Goal: Transaction & Acquisition: Subscribe to service/newsletter

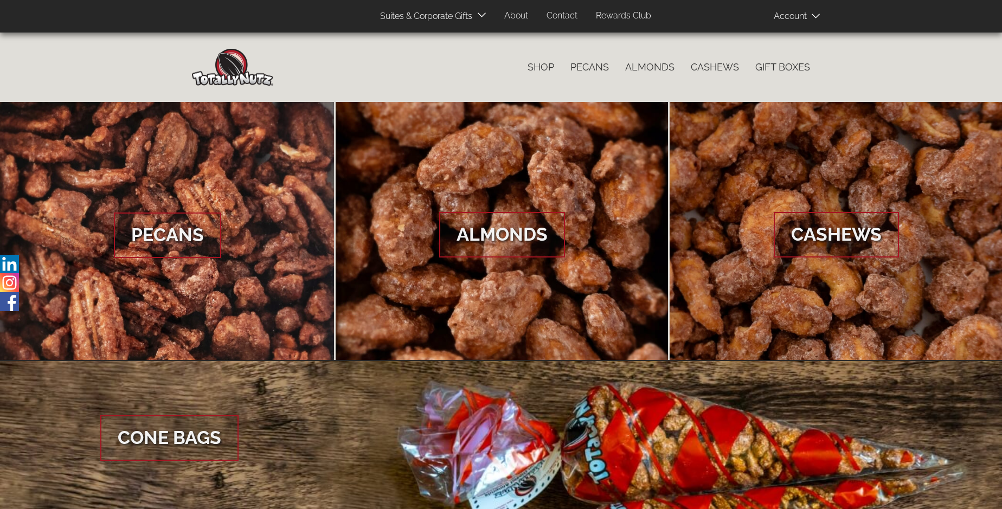
scroll to position [1620, 0]
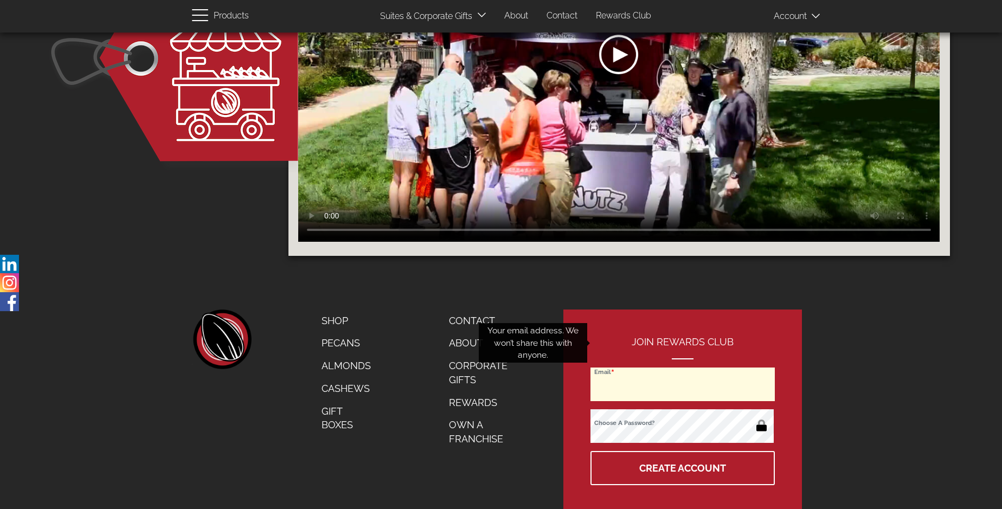
click at [683, 368] on input "Email" at bounding box center [682, 385] width 184 height 34
type input "jsantullo@comcast.net"
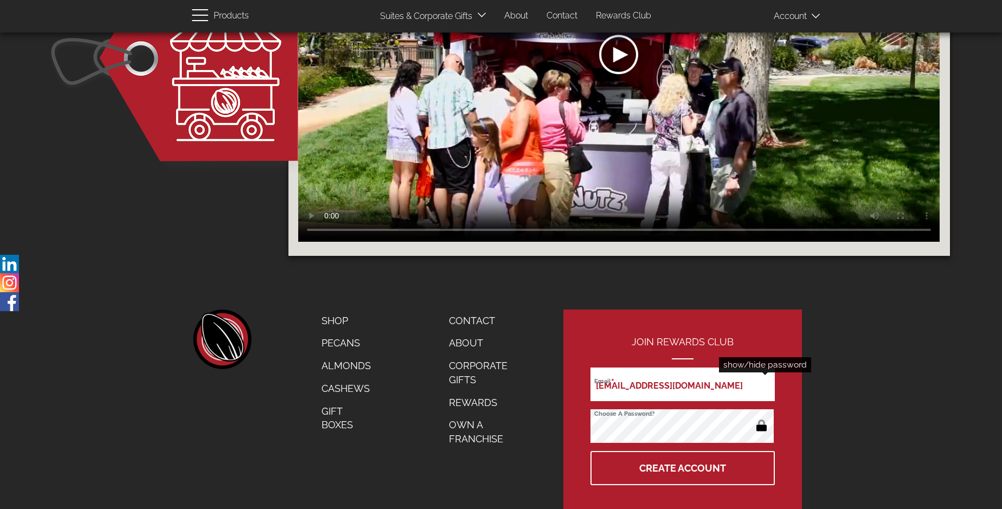
click at [761, 418] on button "button" at bounding box center [761, 426] width 21 height 17
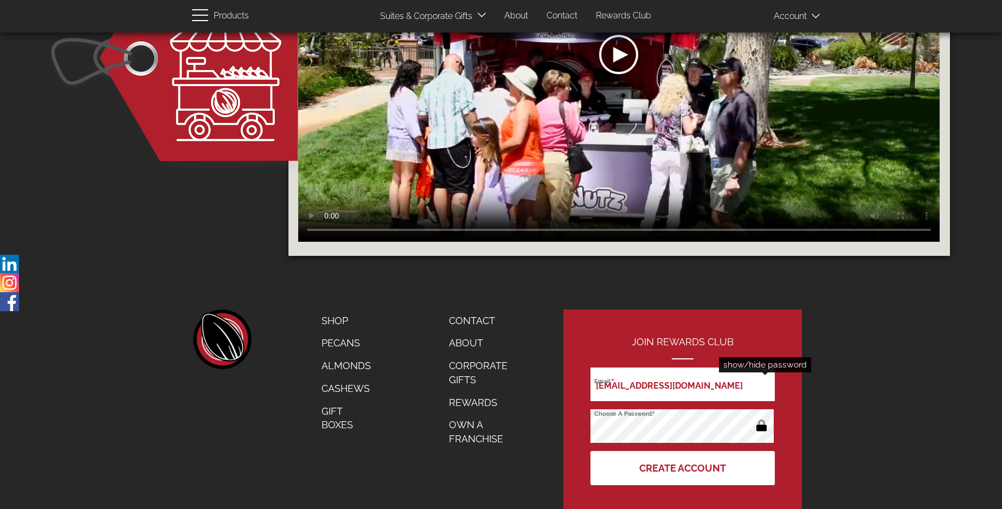
click at [683, 451] on button "Create Account" at bounding box center [682, 468] width 184 height 34
